Goal: Information Seeking & Learning: Learn about a topic

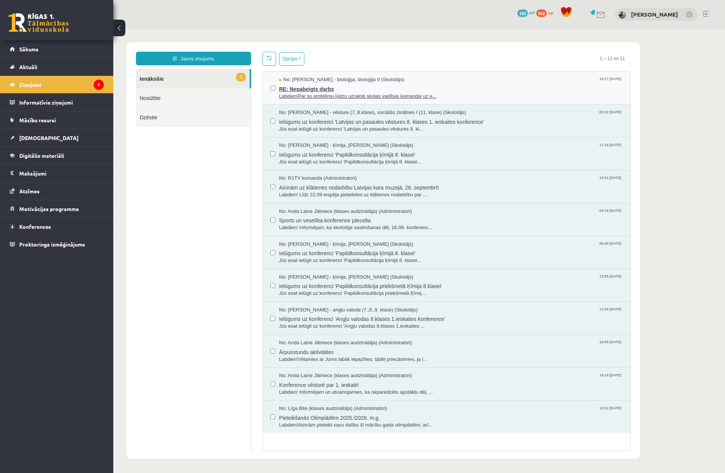
click at [335, 96] on span "Labdien!Par so problēmu lūdzu uzraksti skolas vadības komandai uz e..." at bounding box center [451, 96] width 344 height 7
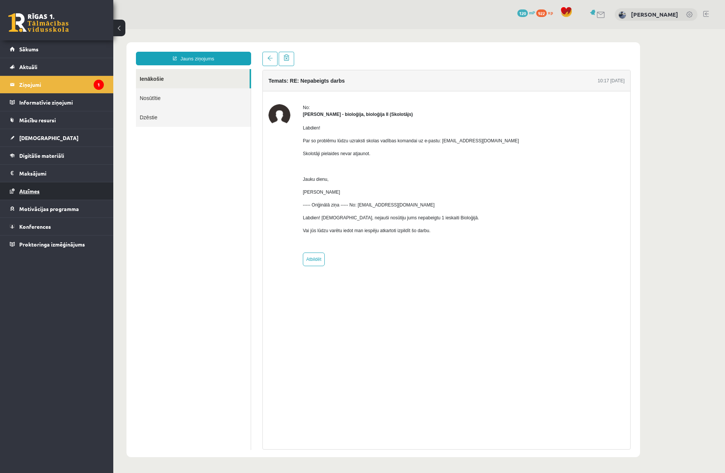
click at [49, 188] on link "Atzīmes" at bounding box center [57, 190] width 94 height 17
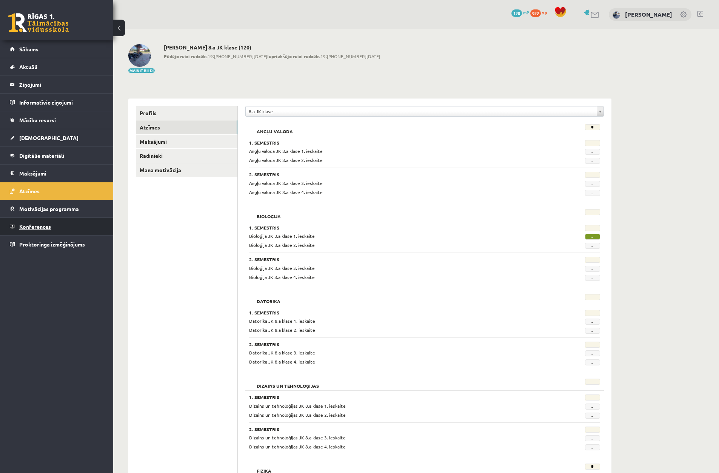
click at [43, 228] on span "Konferences" at bounding box center [35, 226] width 32 height 7
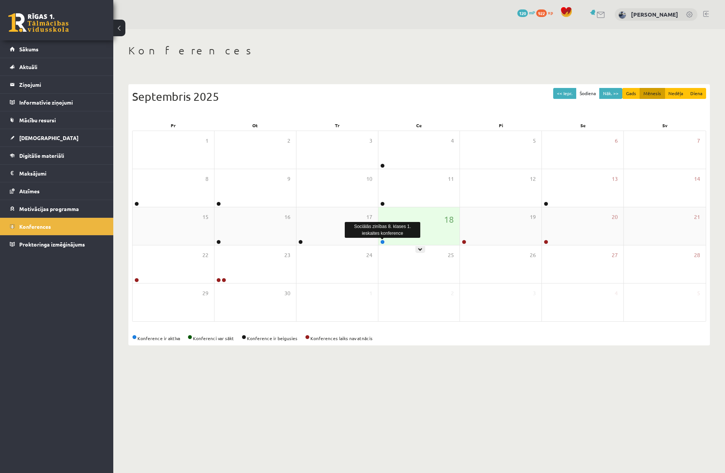
click at [380, 242] on div at bounding box center [381, 242] width 7 height 5
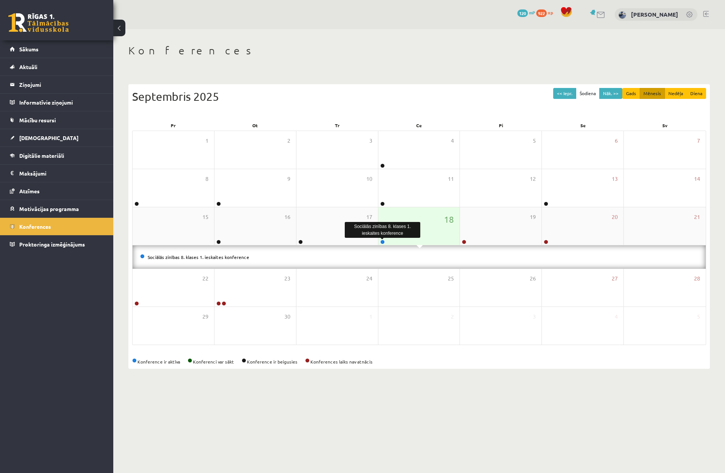
click at [380, 243] on link at bounding box center [382, 242] width 5 height 5
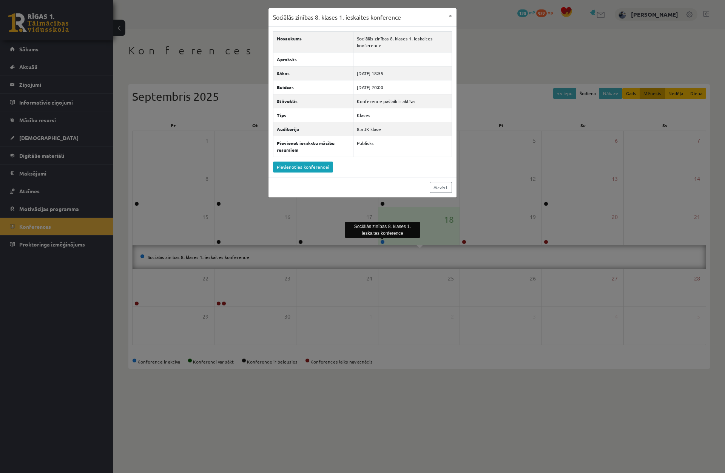
click at [326, 237] on div "Sociālās zinības 8. klases 1. ieskaites konference × Nosaukums Sociālās zinības…" at bounding box center [362, 236] width 725 height 473
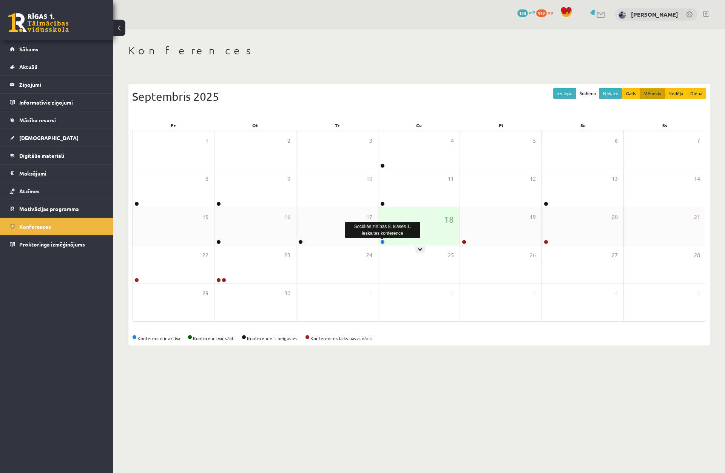
click at [381, 242] on link at bounding box center [382, 242] width 5 height 5
